Goal: Information Seeking & Learning: Compare options

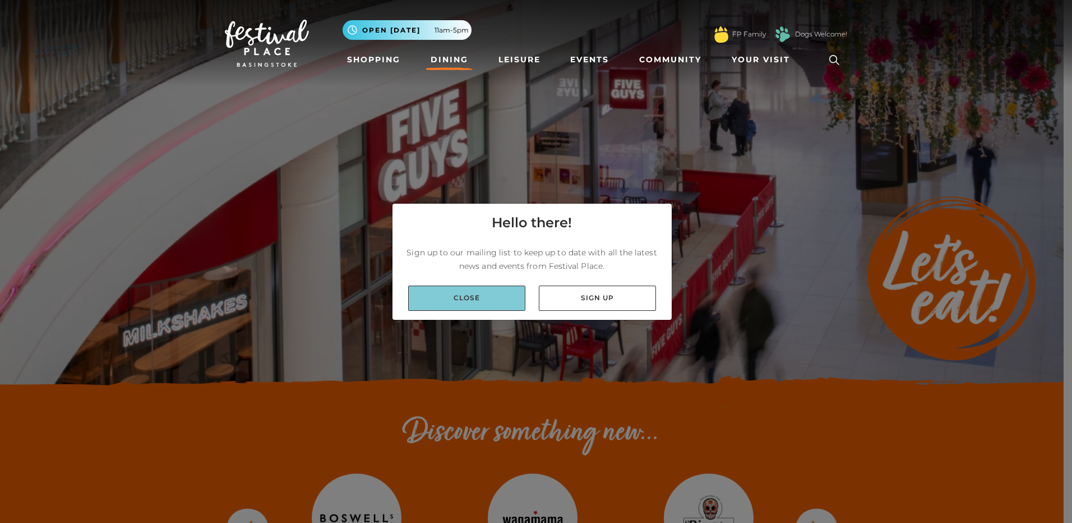
click at [483, 307] on link "Close" at bounding box center [466, 297] width 117 height 25
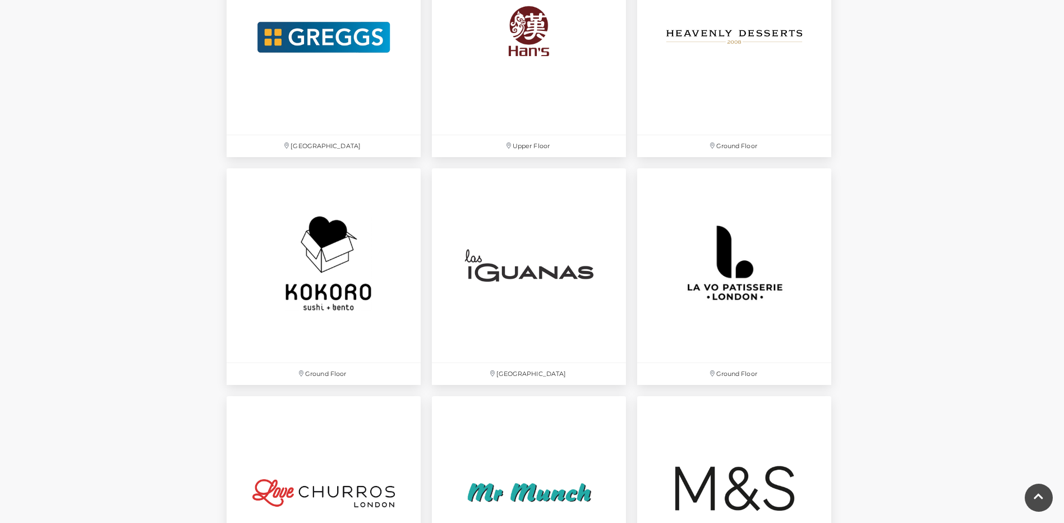
scroll to position [2412, 0]
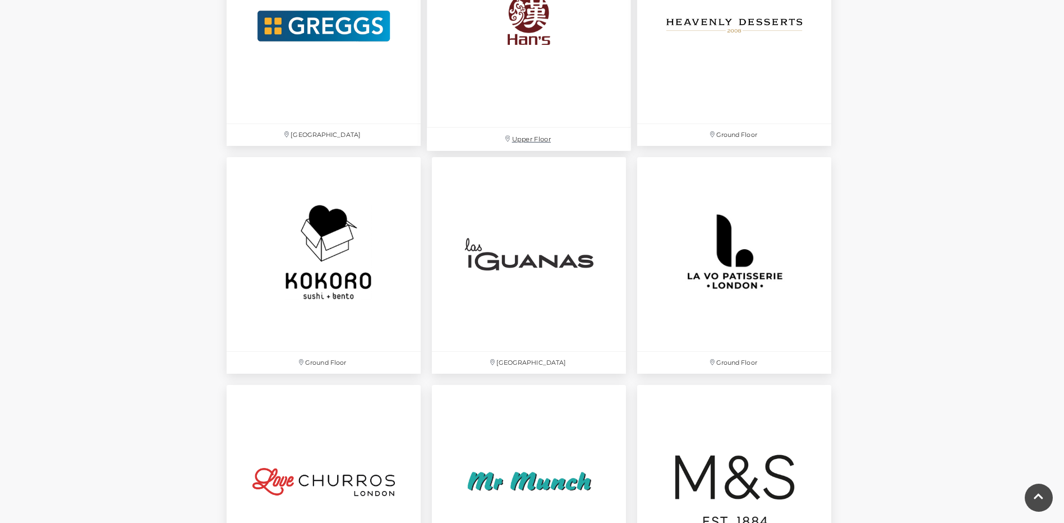
click at [511, 44] on img at bounding box center [529, 26] width 204 height 204
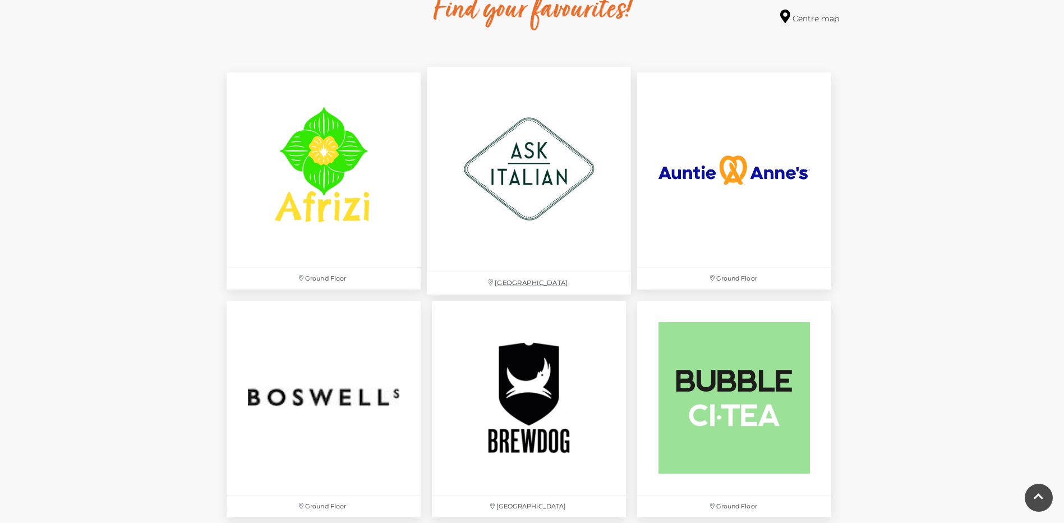
scroll to position [954, 0]
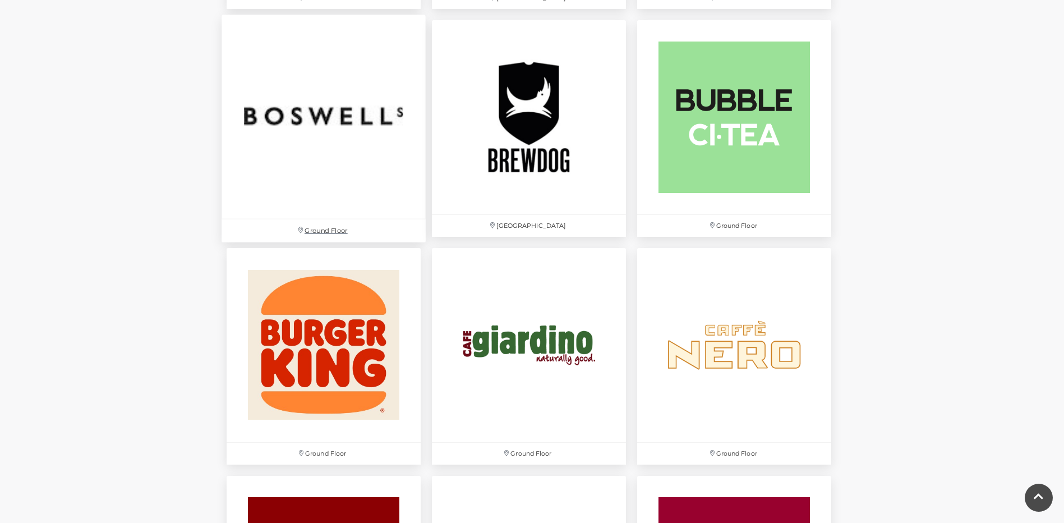
click at [344, 139] on img at bounding box center [324, 117] width 204 height 204
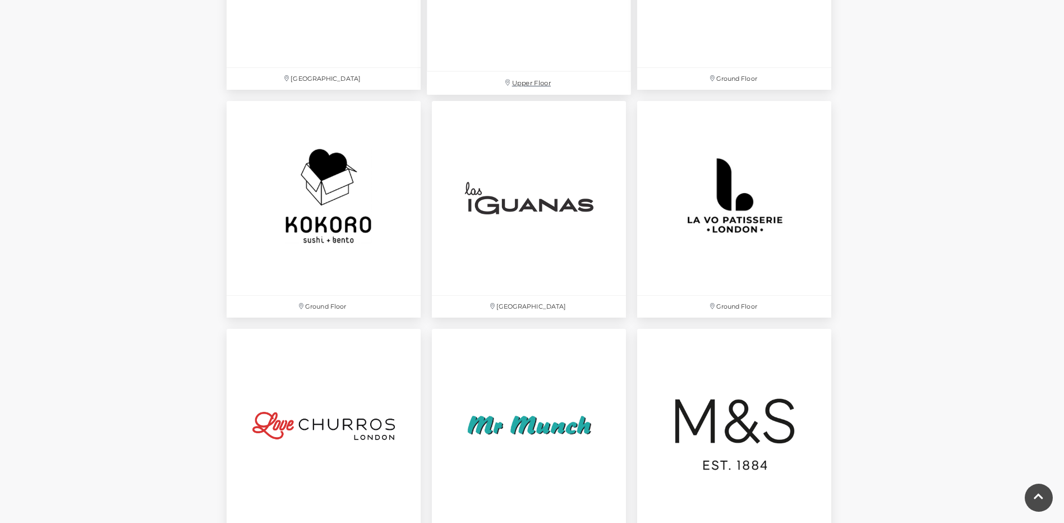
scroll to position [2580, 0]
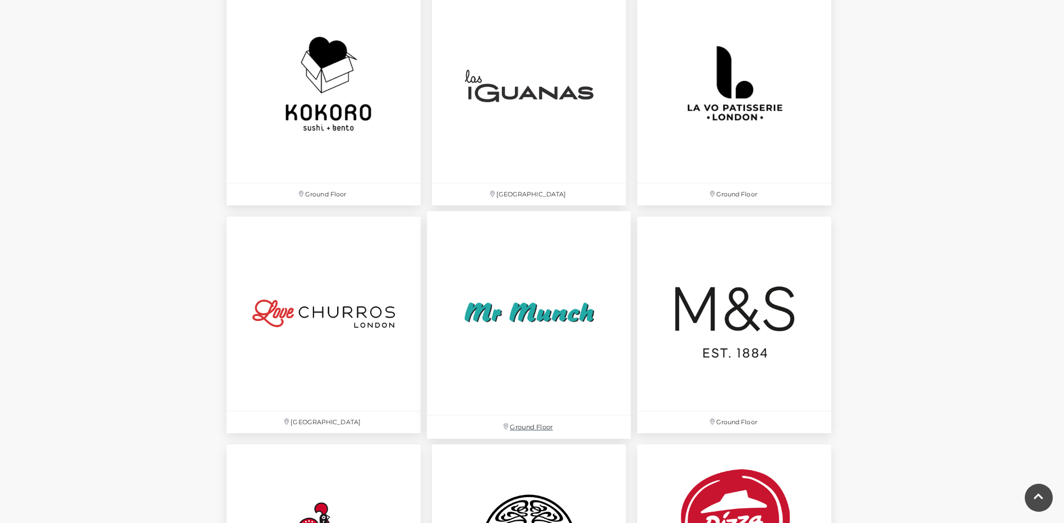
click at [534, 367] on img at bounding box center [529, 313] width 204 height 204
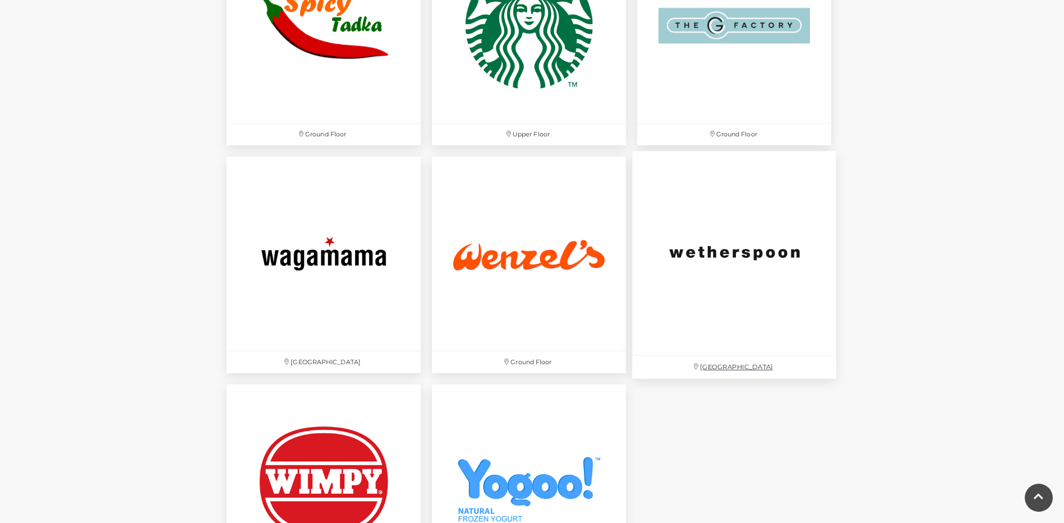
scroll to position [3590, 0]
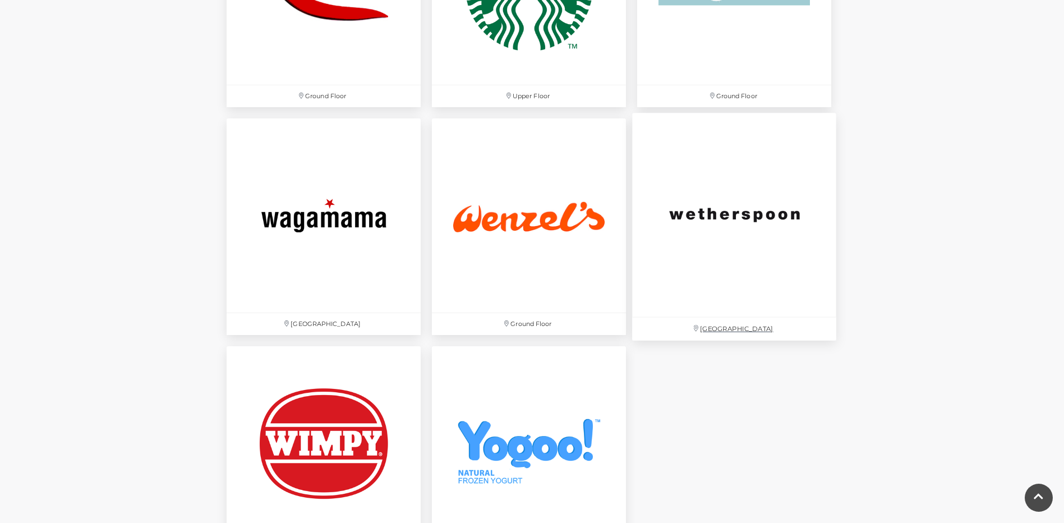
click at [699, 226] on img at bounding box center [734, 215] width 204 height 204
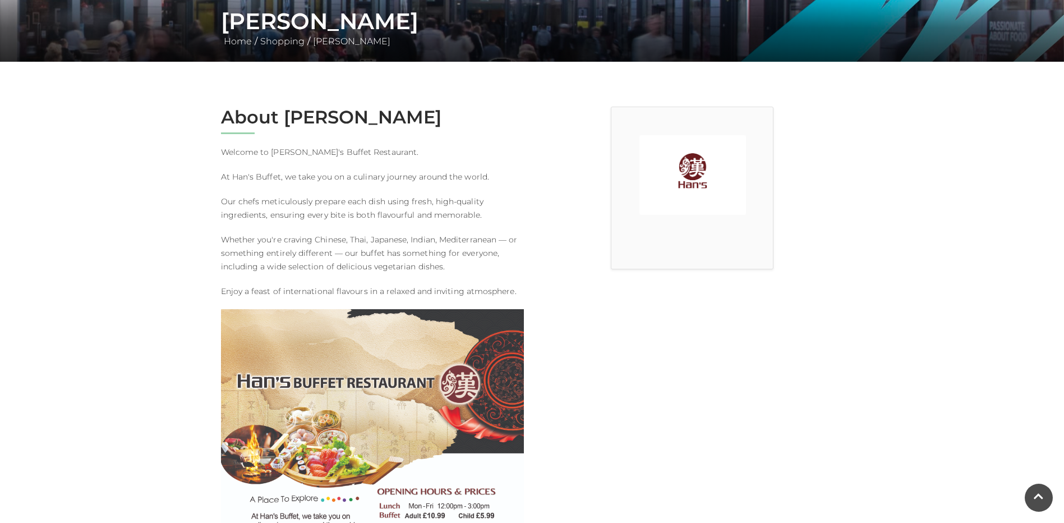
scroll to position [280, 0]
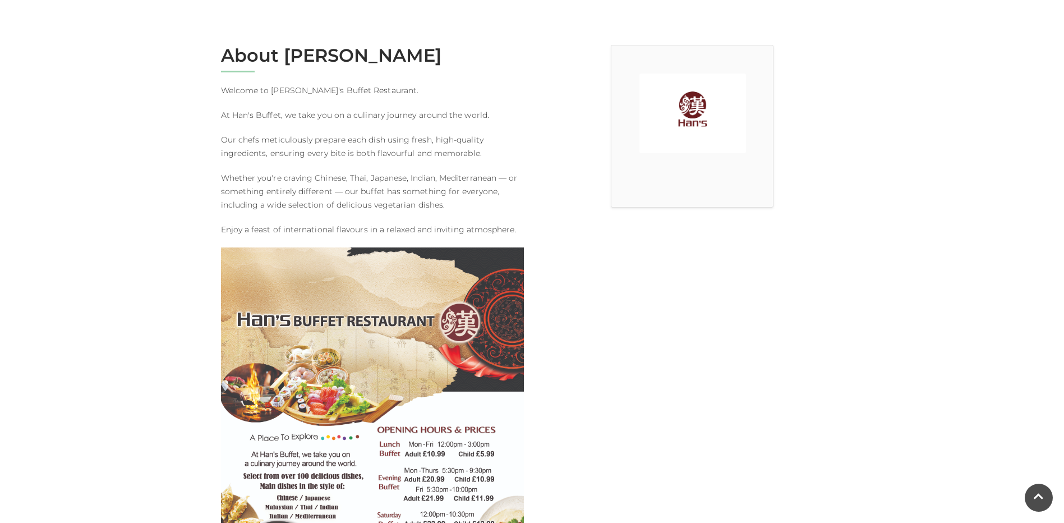
click at [309, 306] on div "About Hans Buffet Welcome to Han's Buffet Restaurant. At Han's Buffet, we take …" at bounding box center [373, 391] width 320 height 693
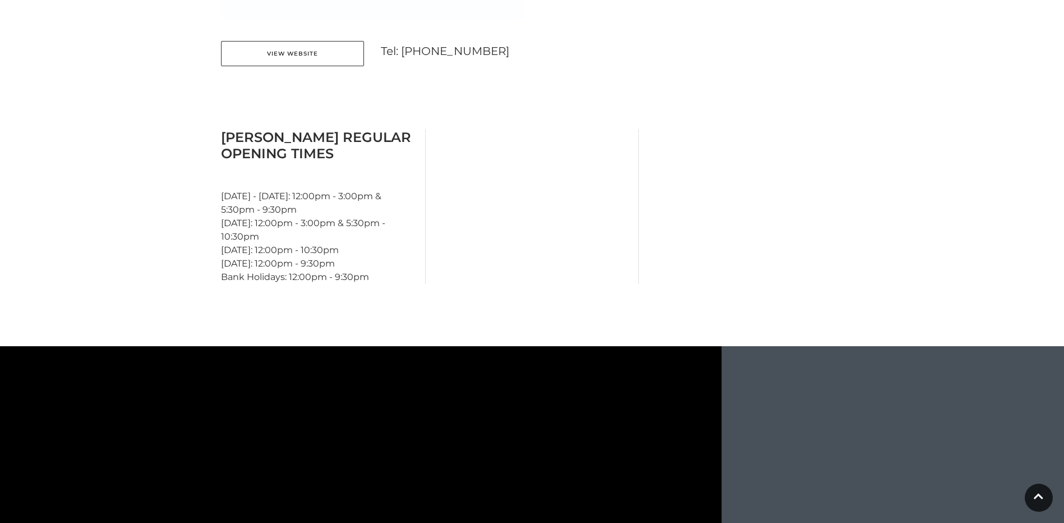
scroll to position [954, 0]
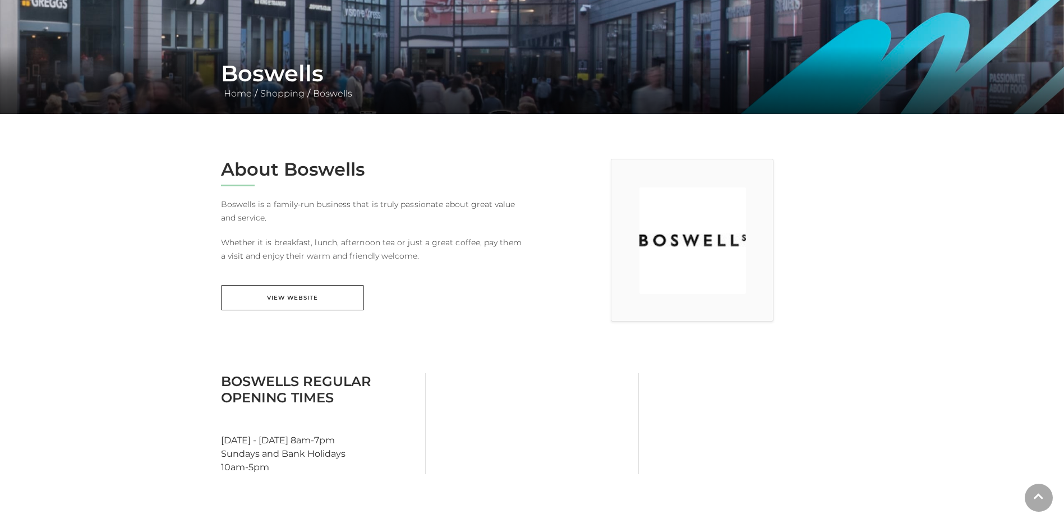
scroll to position [168, 0]
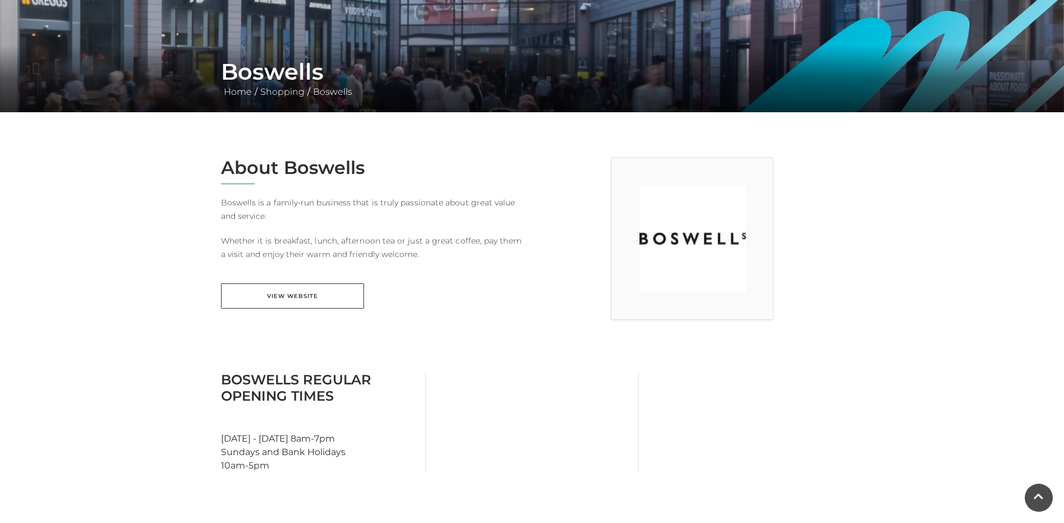
click at [308, 312] on div "About Boswells Boswells is a family-run business that is truly passionate about…" at bounding box center [373, 239] width 320 height 165
click at [307, 299] on link "View Website" at bounding box center [292, 295] width 143 height 25
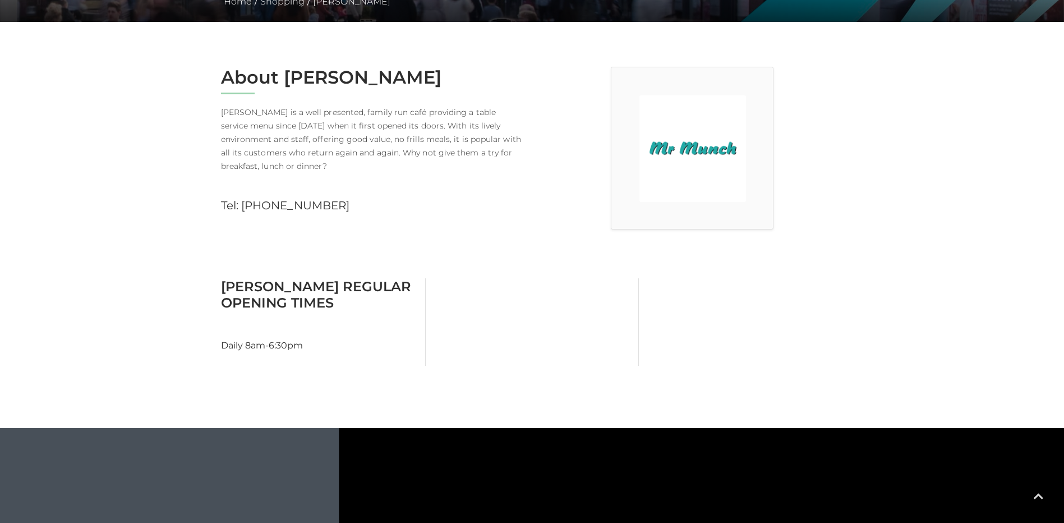
scroll to position [337, 0]
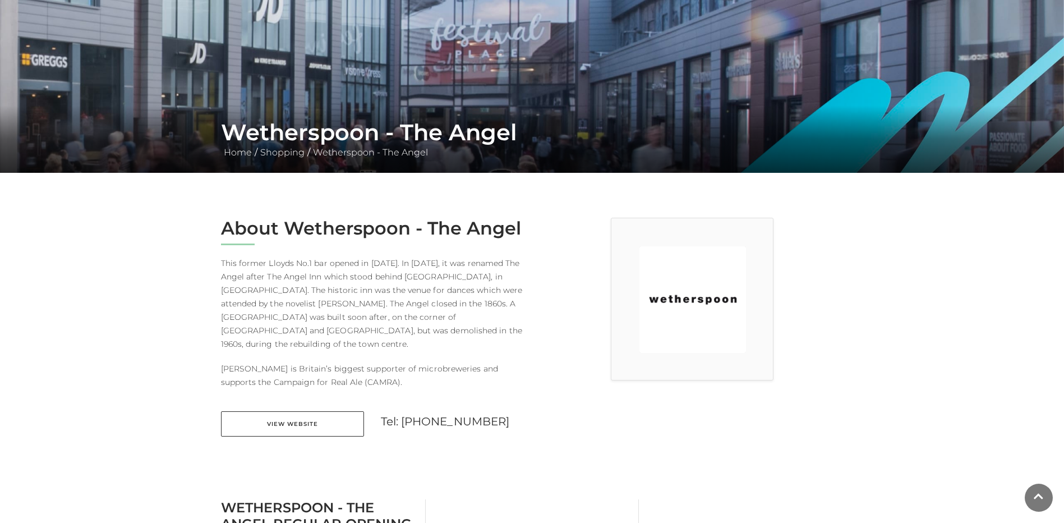
scroll to position [112, 0]
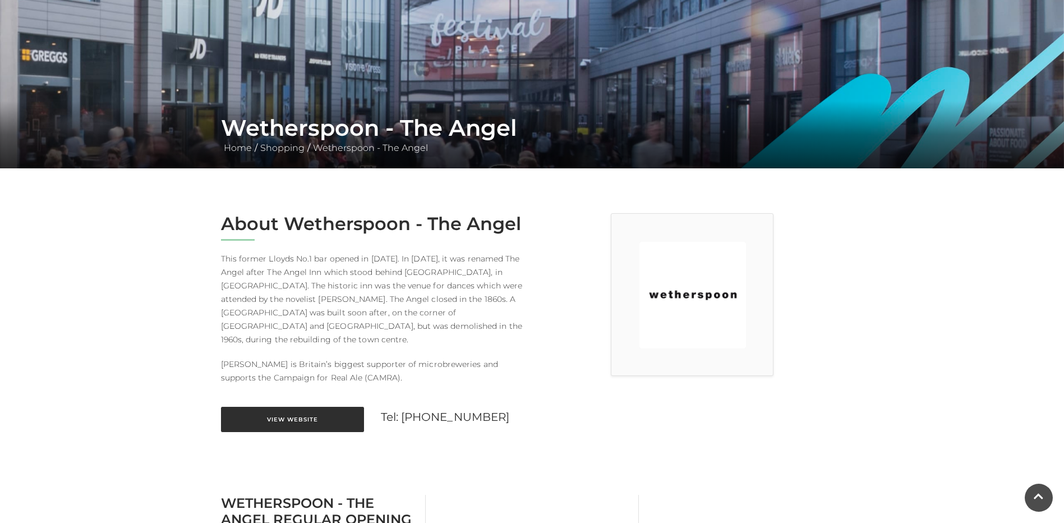
click at [263, 412] on link "View Website" at bounding box center [292, 419] width 143 height 25
